Goal: Information Seeking & Learning: Learn about a topic

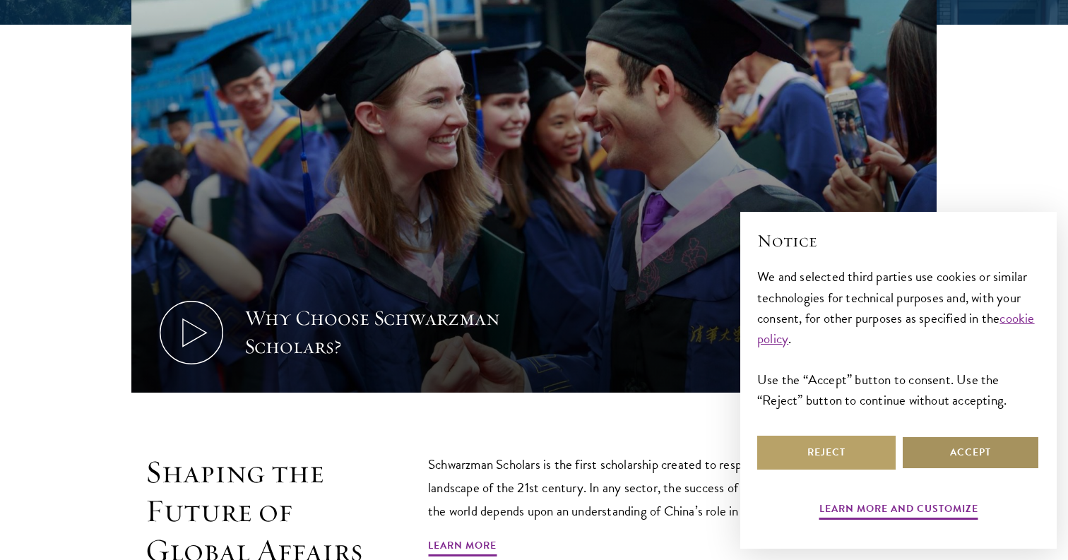
click at [946, 453] on button "Accept" at bounding box center [970, 453] width 138 height 34
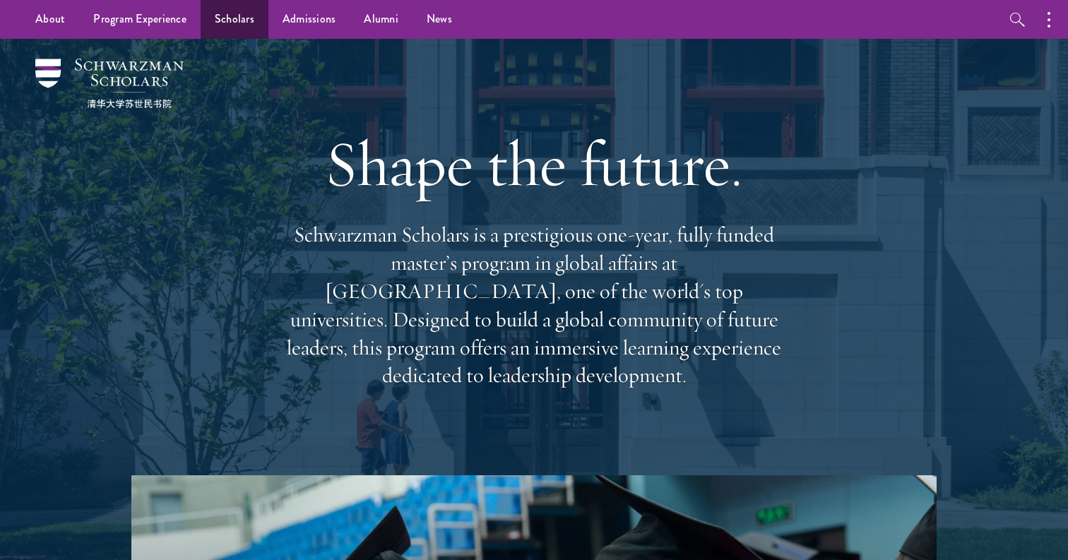
click at [244, 20] on link "Scholars" at bounding box center [235, 19] width 68 height 39
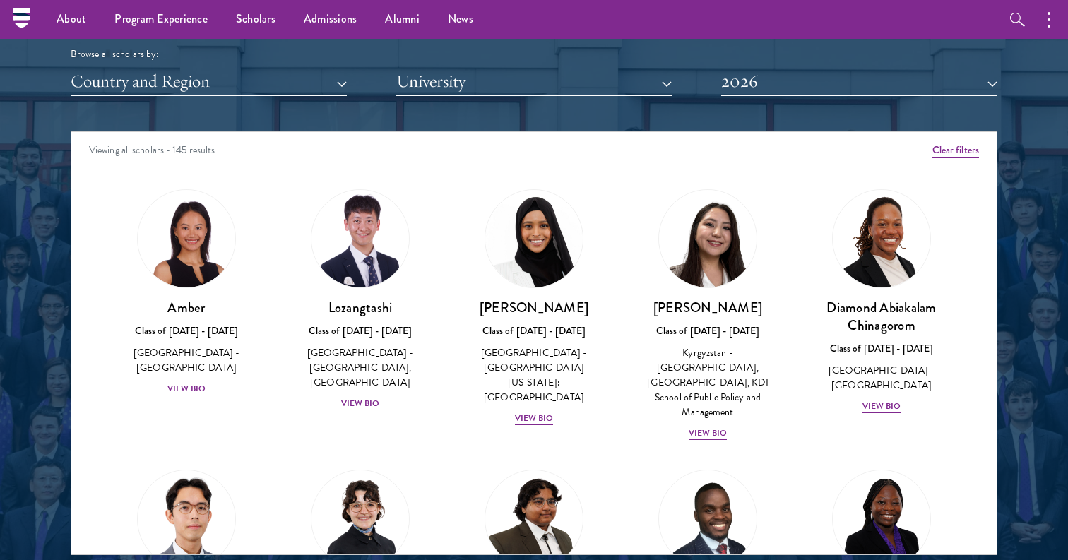
scroll to position [1729, 0]
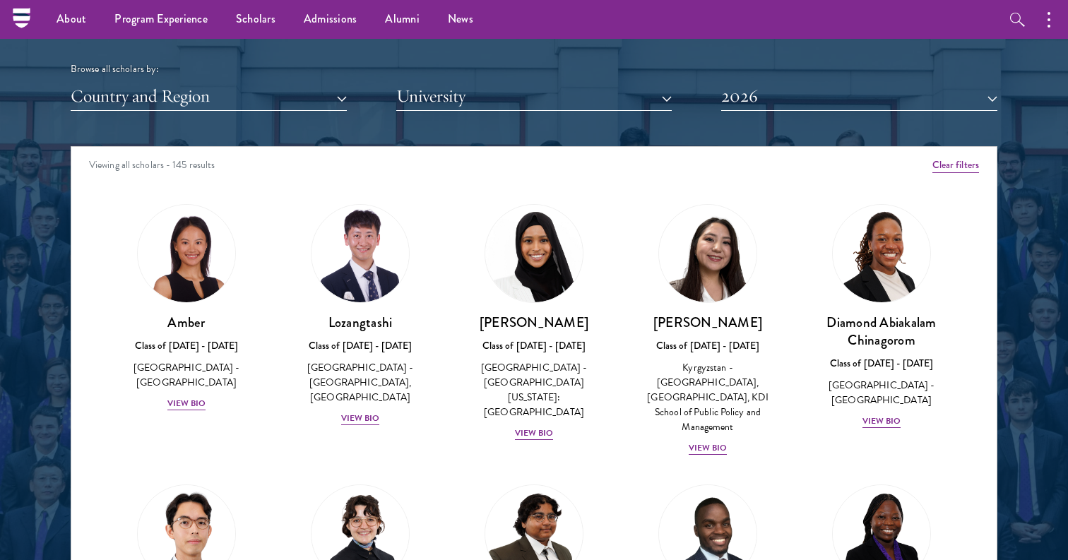
click at [561, 96] on button "University" at bounding box center [534, 96] width 276 height 29
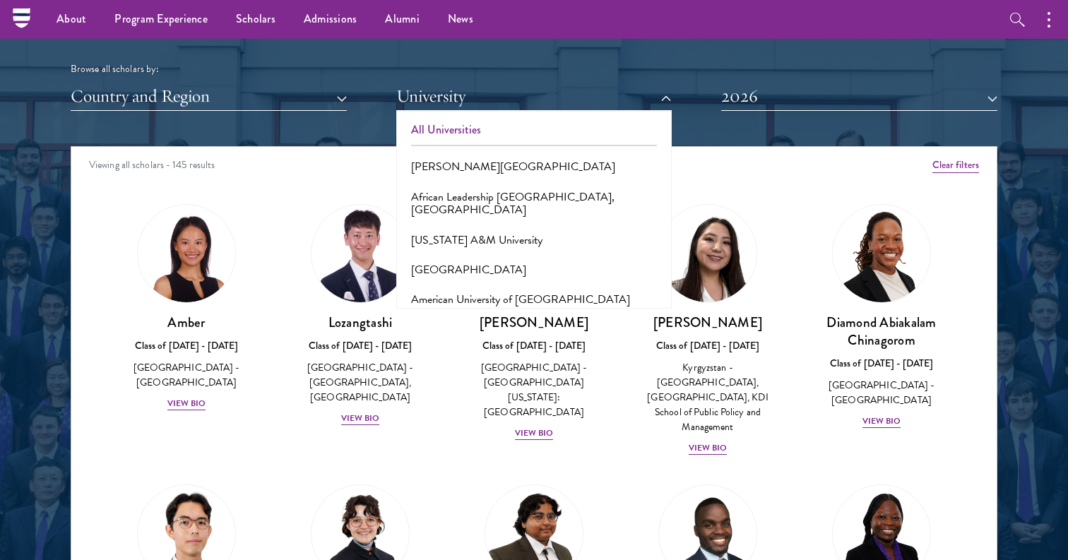
click at [543, 122] on button "All Universities" at bounding box center [534, 130] width 268 height 30
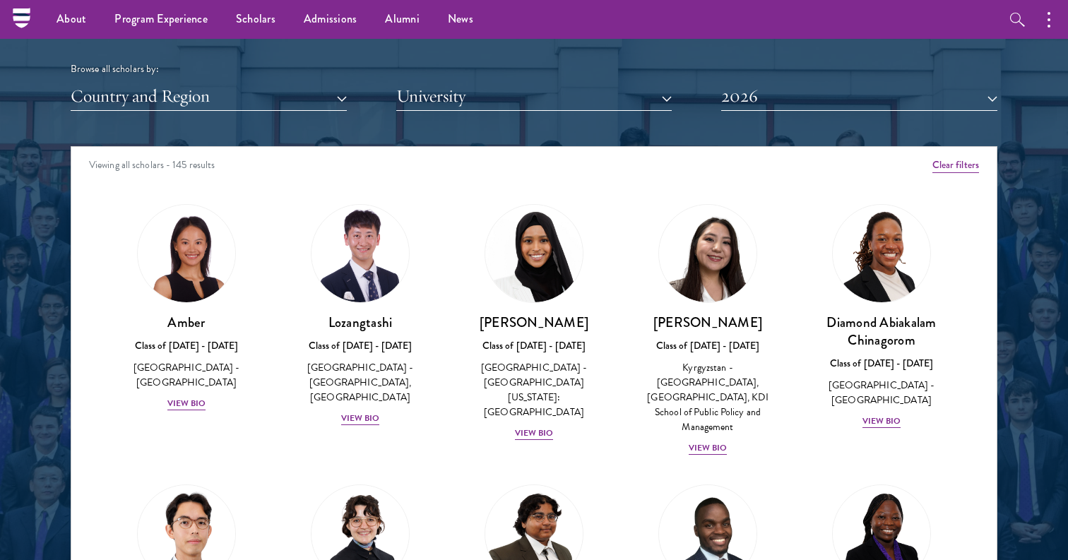
click at [562, 99] on button "University" at bounding box center [534, 96] width 276 height 29
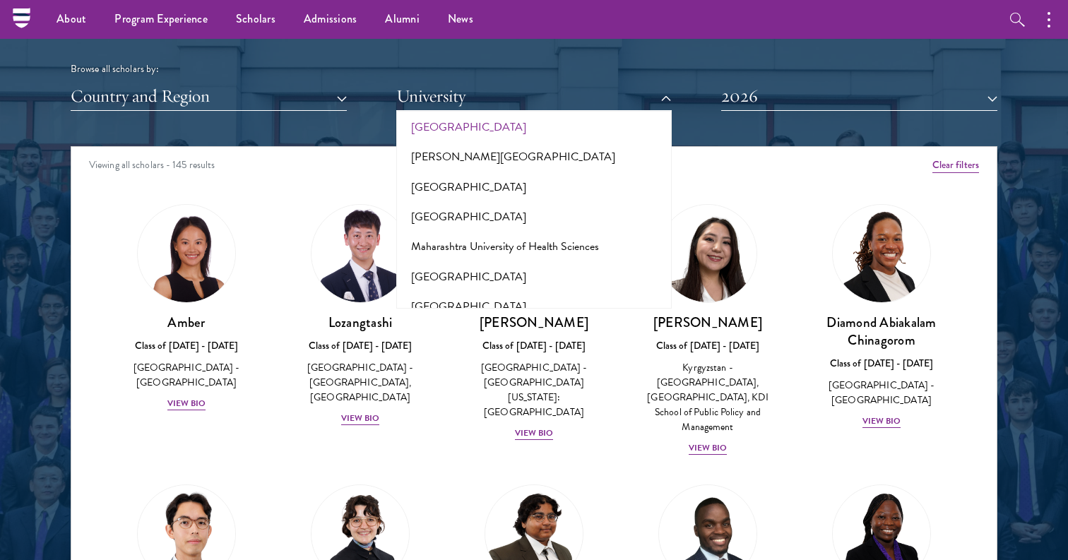
scroll to position [4936, 0]
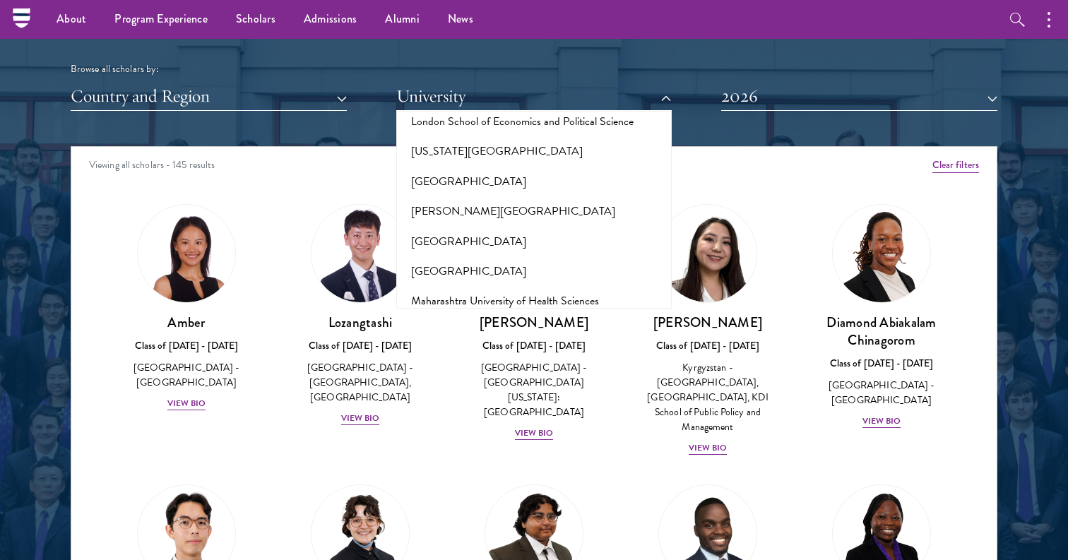
click at [520, 436] on button "[US_STATE][GEOGRAPHIC_DATA]" at bounding box center [534, 451] width 268 height 30
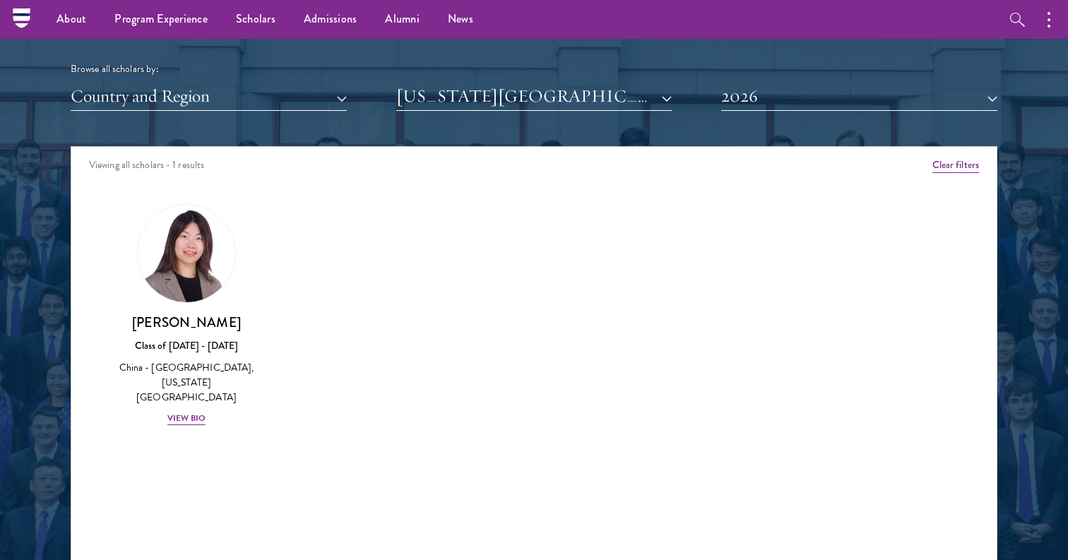
click at [801, 98] on button "2026" at bounding box center [859, 96] width 276 height 29
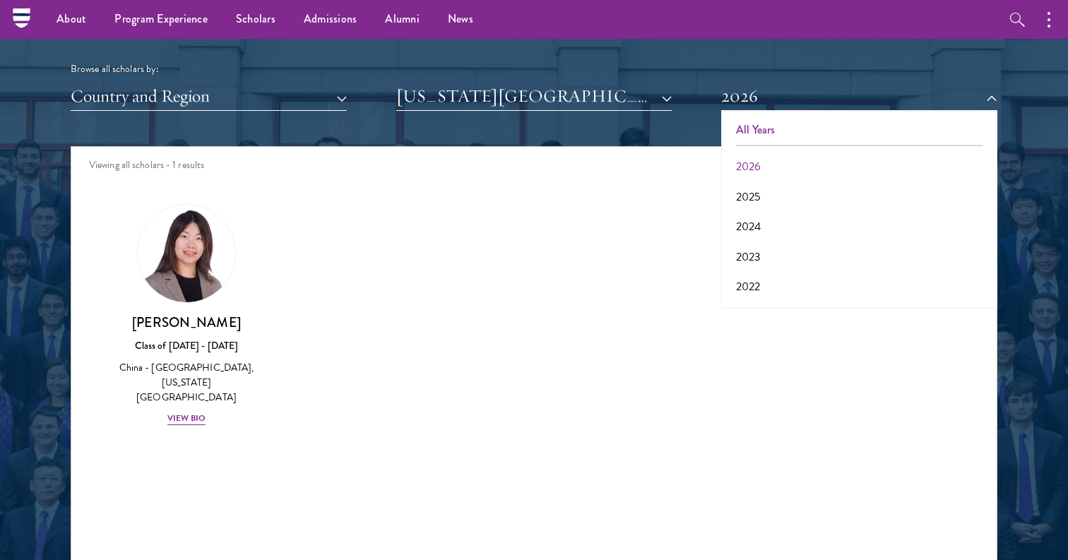
click at [799, 124] on button "All Years" at bounding box center [859, 130] width 268 height 30
